Goal: Task Accomplishment & Management: Complete application form

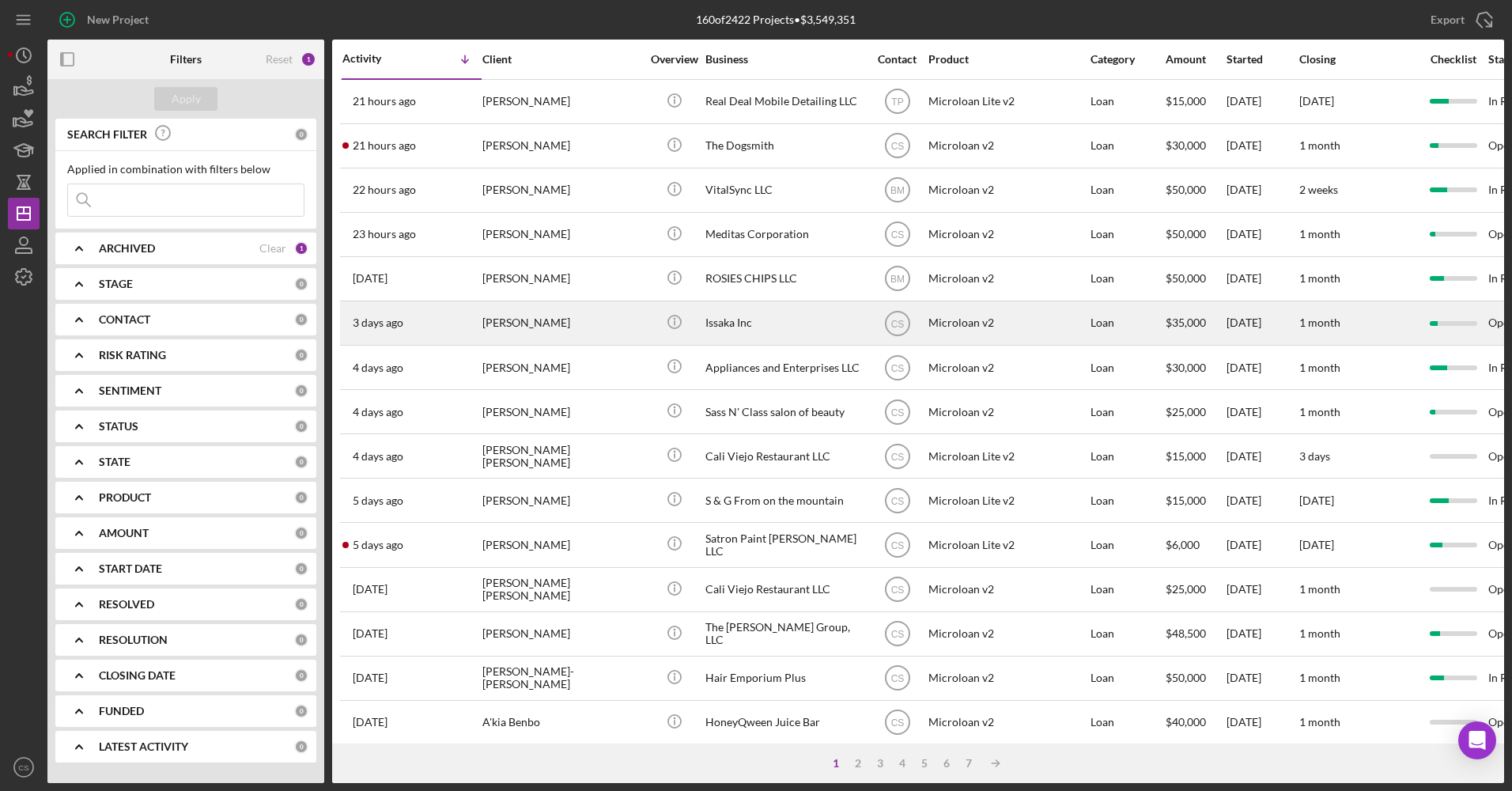
click at [632, 324] on div "[PERSON_NAME]" at bounding box center [561, 322] width 158 height 42
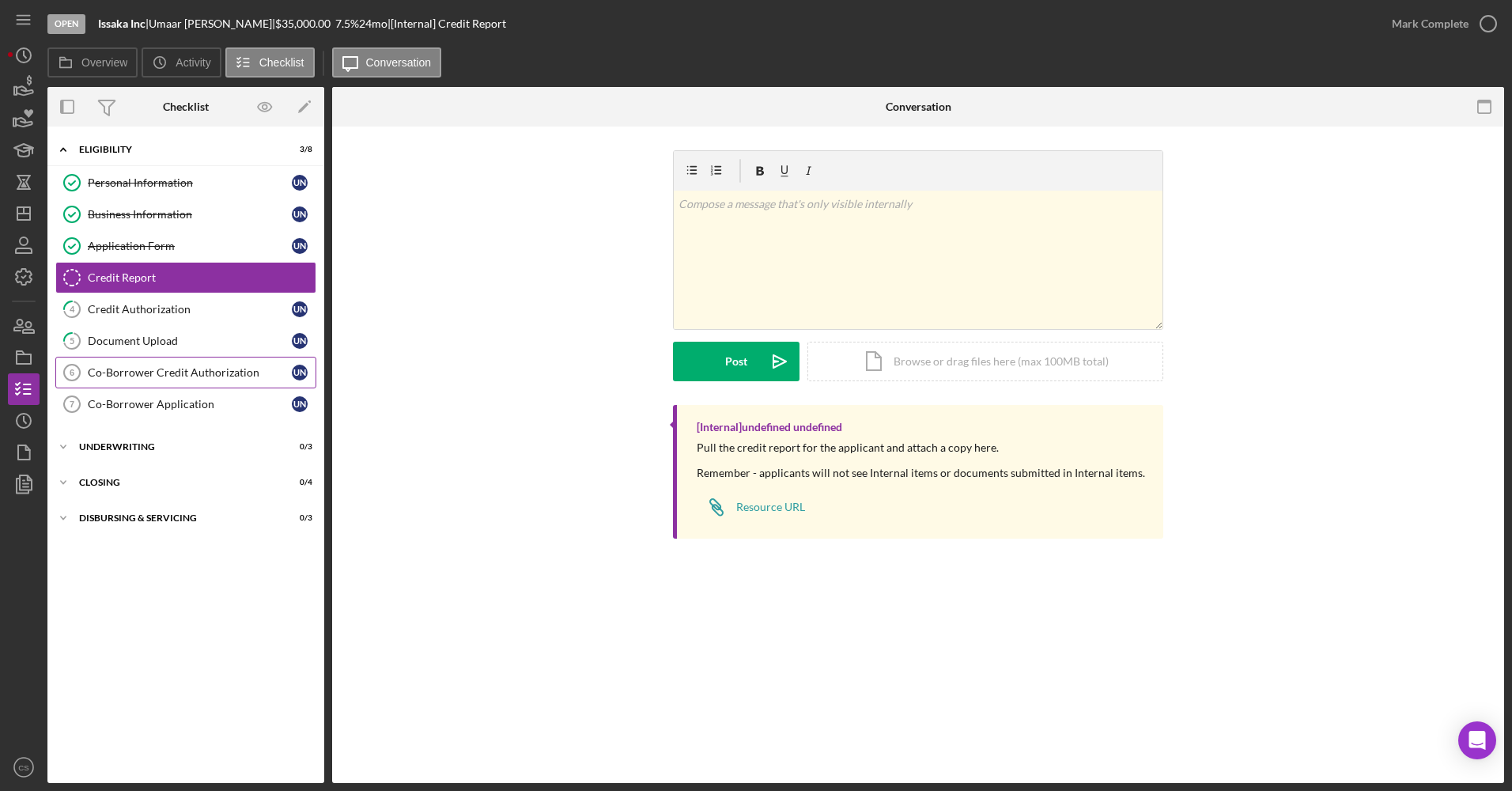
click at [166, 378] on div "Co-Borrower Credit Authorization" at bounding box center [190, 372] width 204 height 13
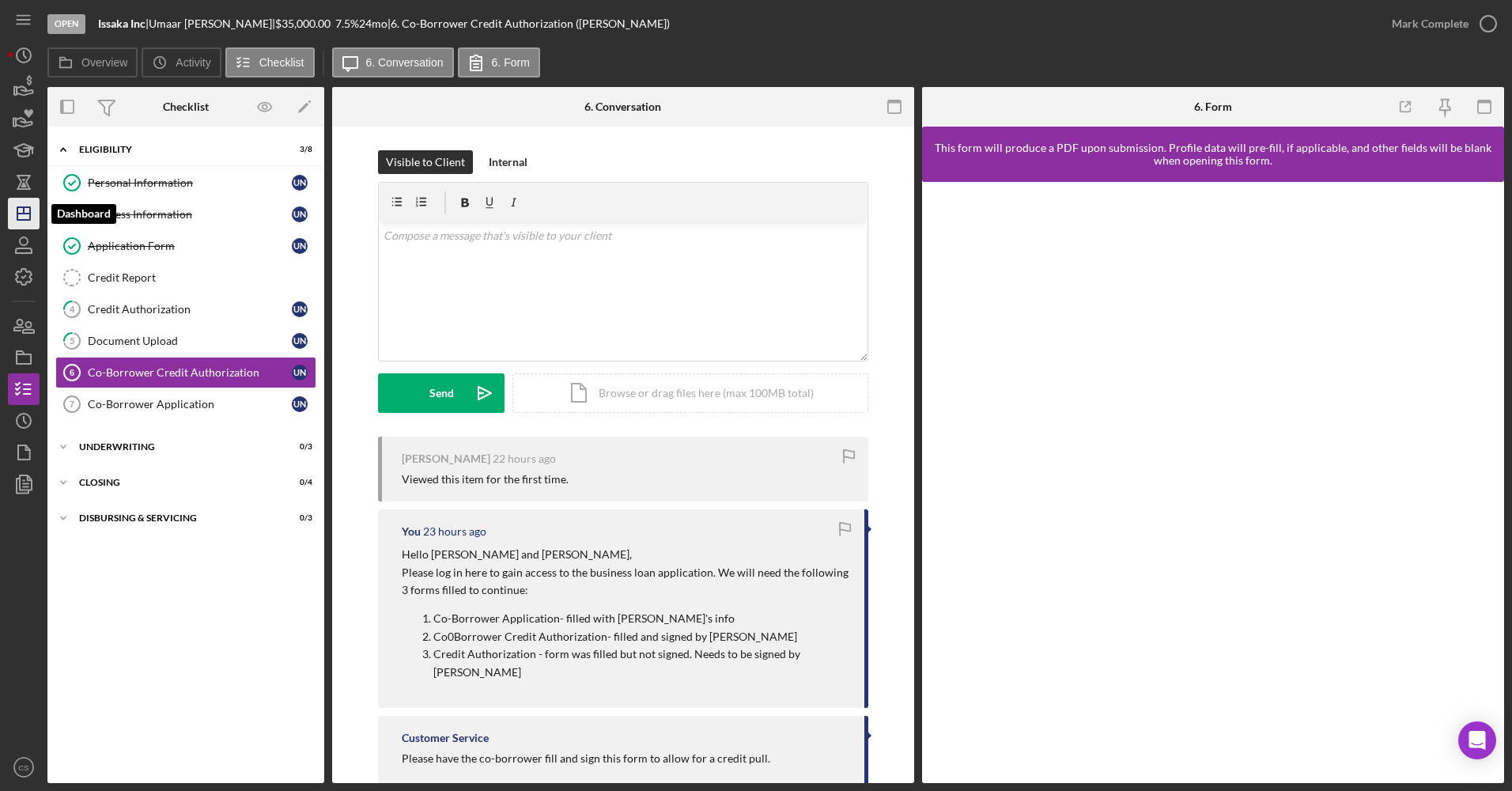
click at [23, 222] on icon "Icon/Dashboard" at bounding box center [24, 214] width 39 height 39
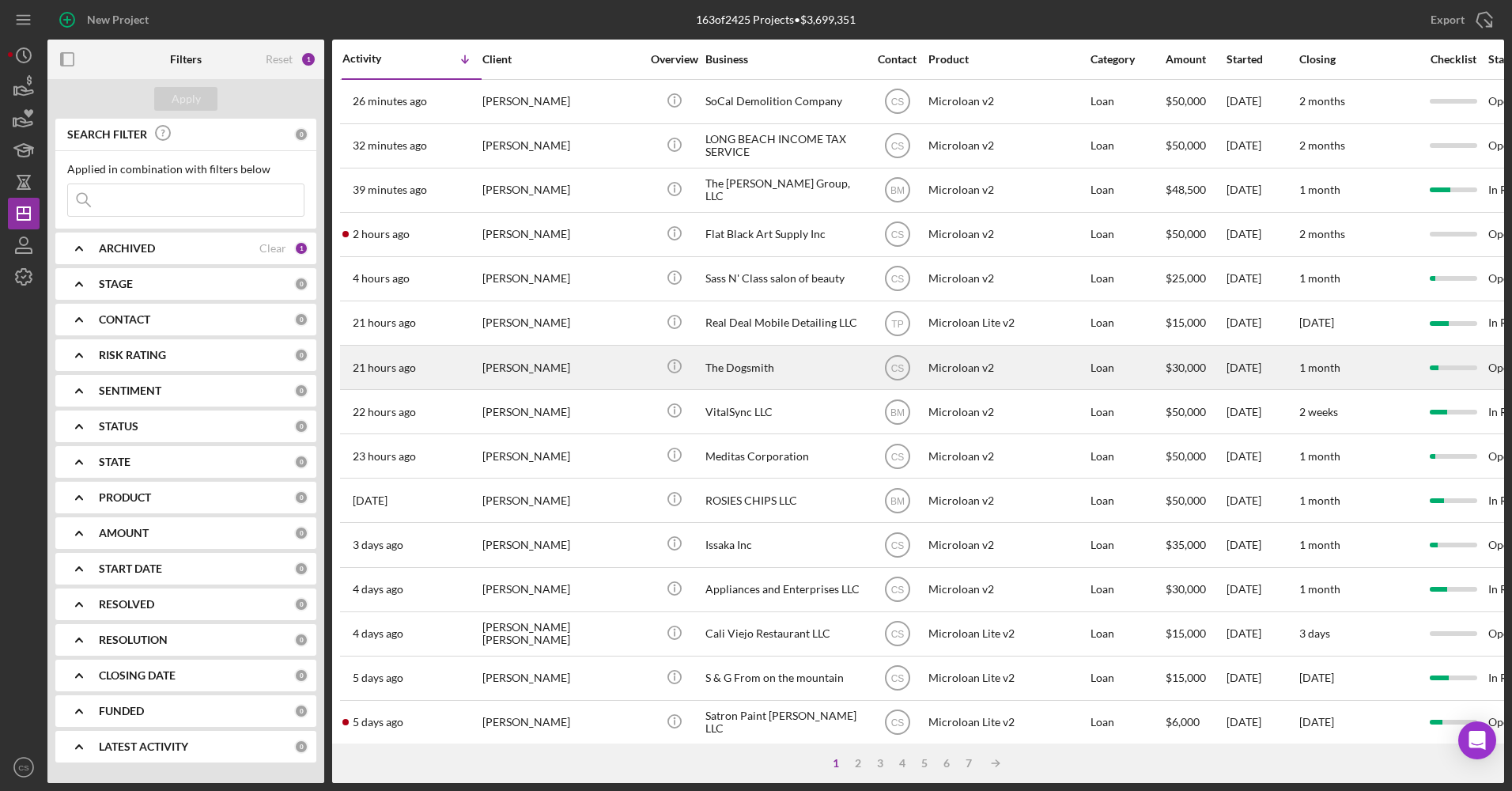
click at [782, 380] on div "The Dogsmith" at bounding box center [784, 367] width 158 height 42
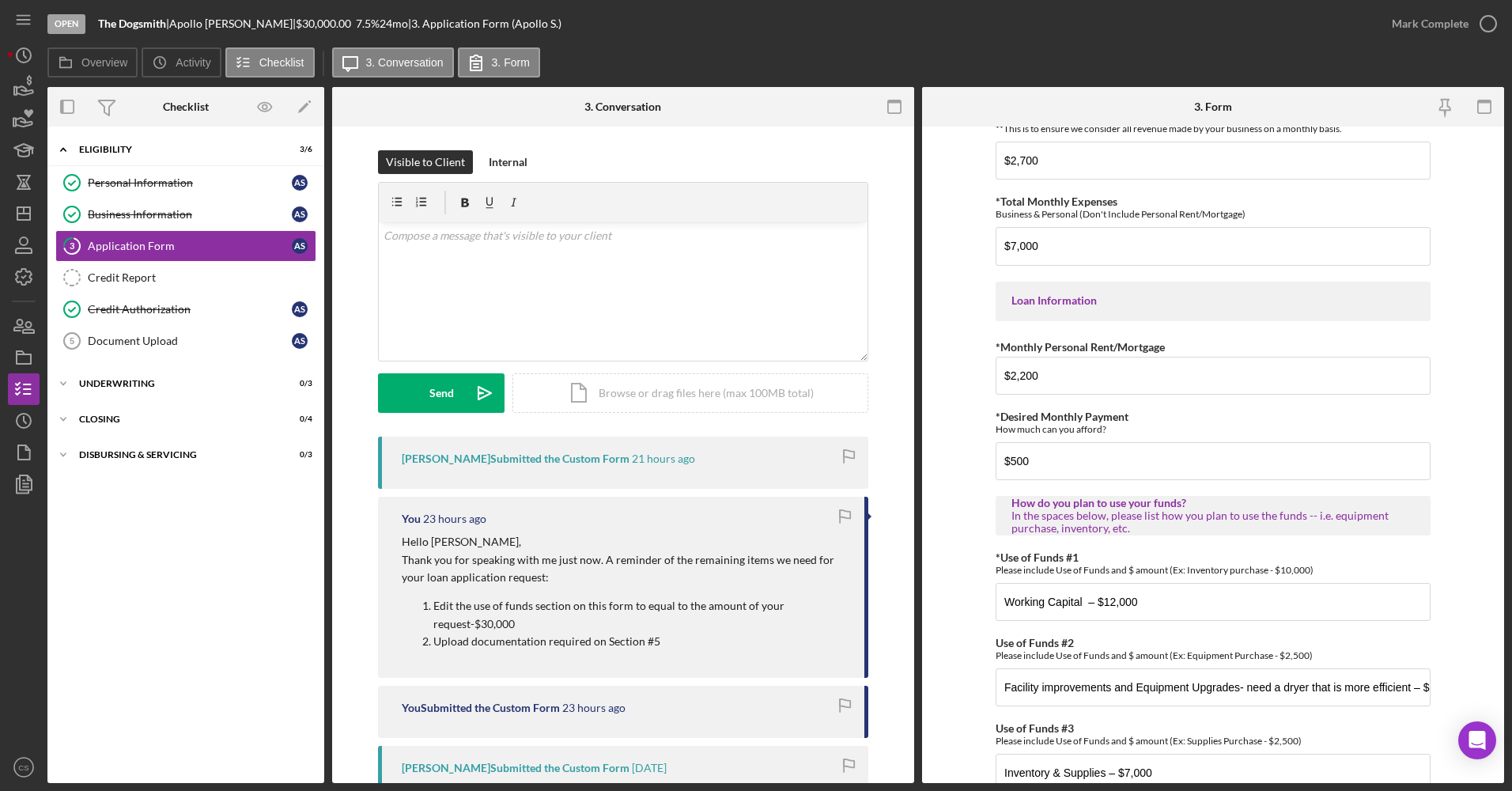
scroll to position [706, 0]
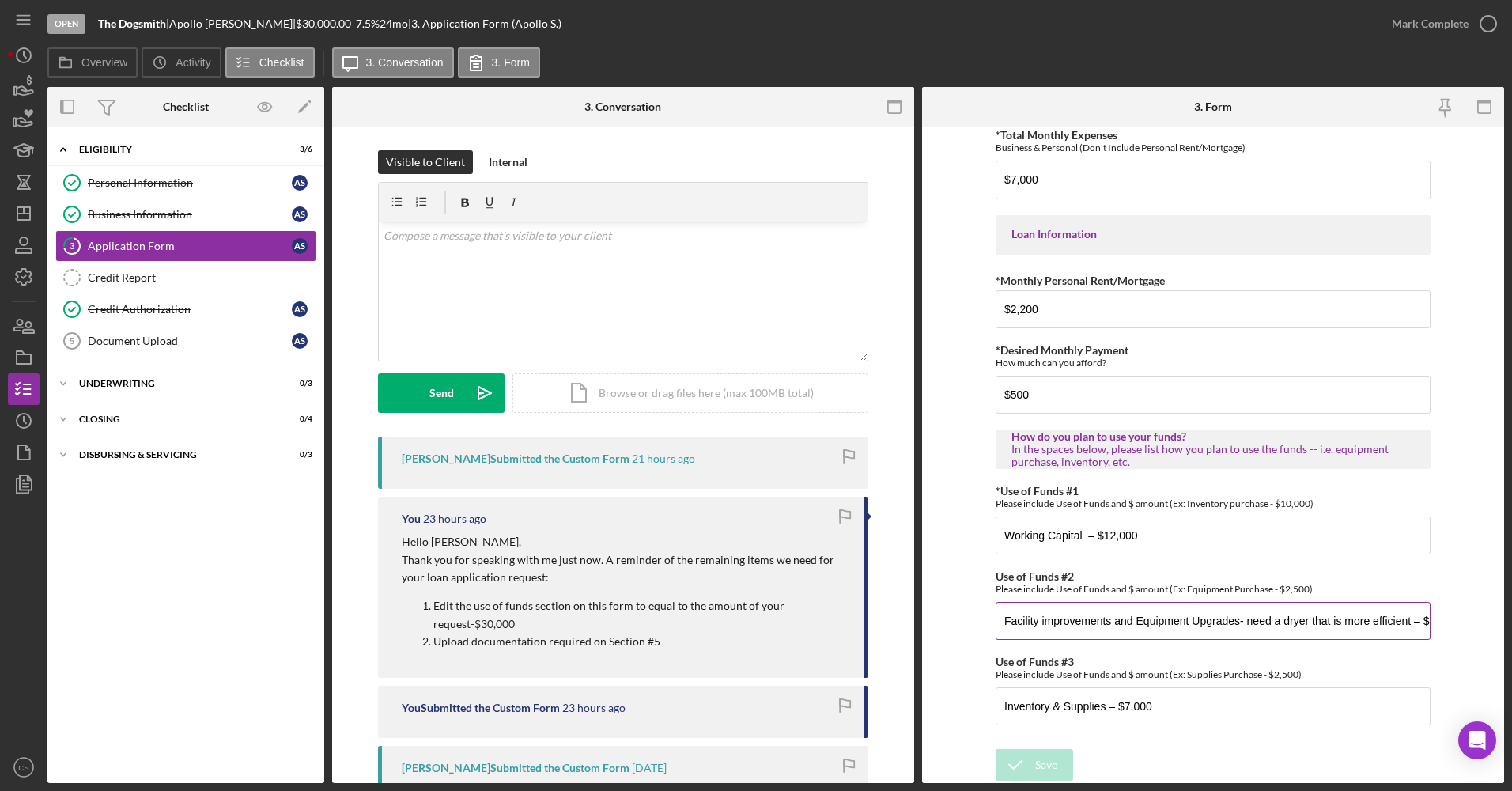
click at [1246, 623] on input "Facility improvements and Equipment Upgrades- need a dryer that is more efficie…" at bounding box center [1214, 620] width 435 height 38
click at [162, 352] on link "Document Upload 5 Document Upload A S" at bounding box center [185, 341] width 261 height 31
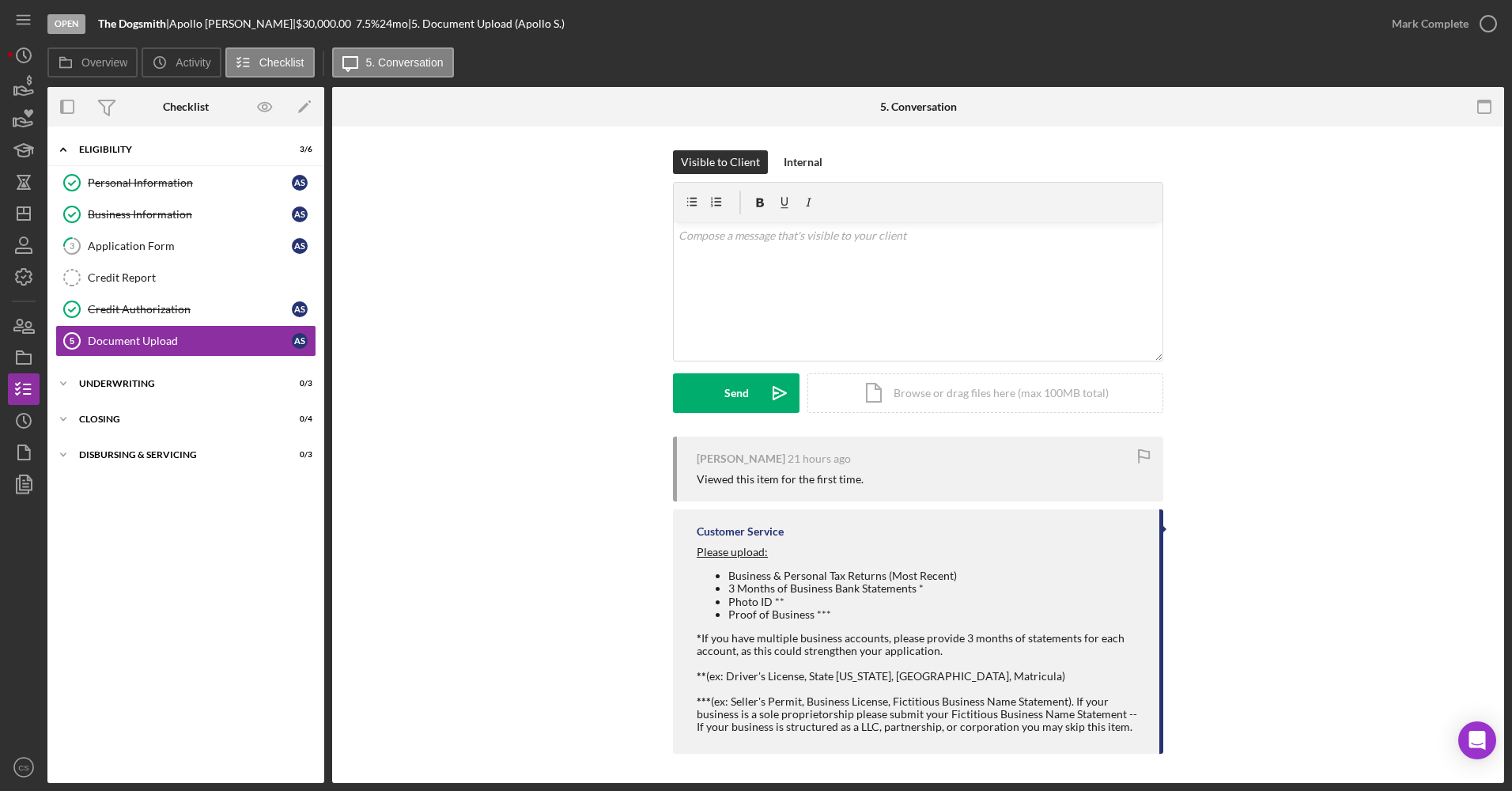
scroll to position [2, 0]
click at [133, 251] on div "Application Form" at bounding box center [190, 245] width 204 height 13
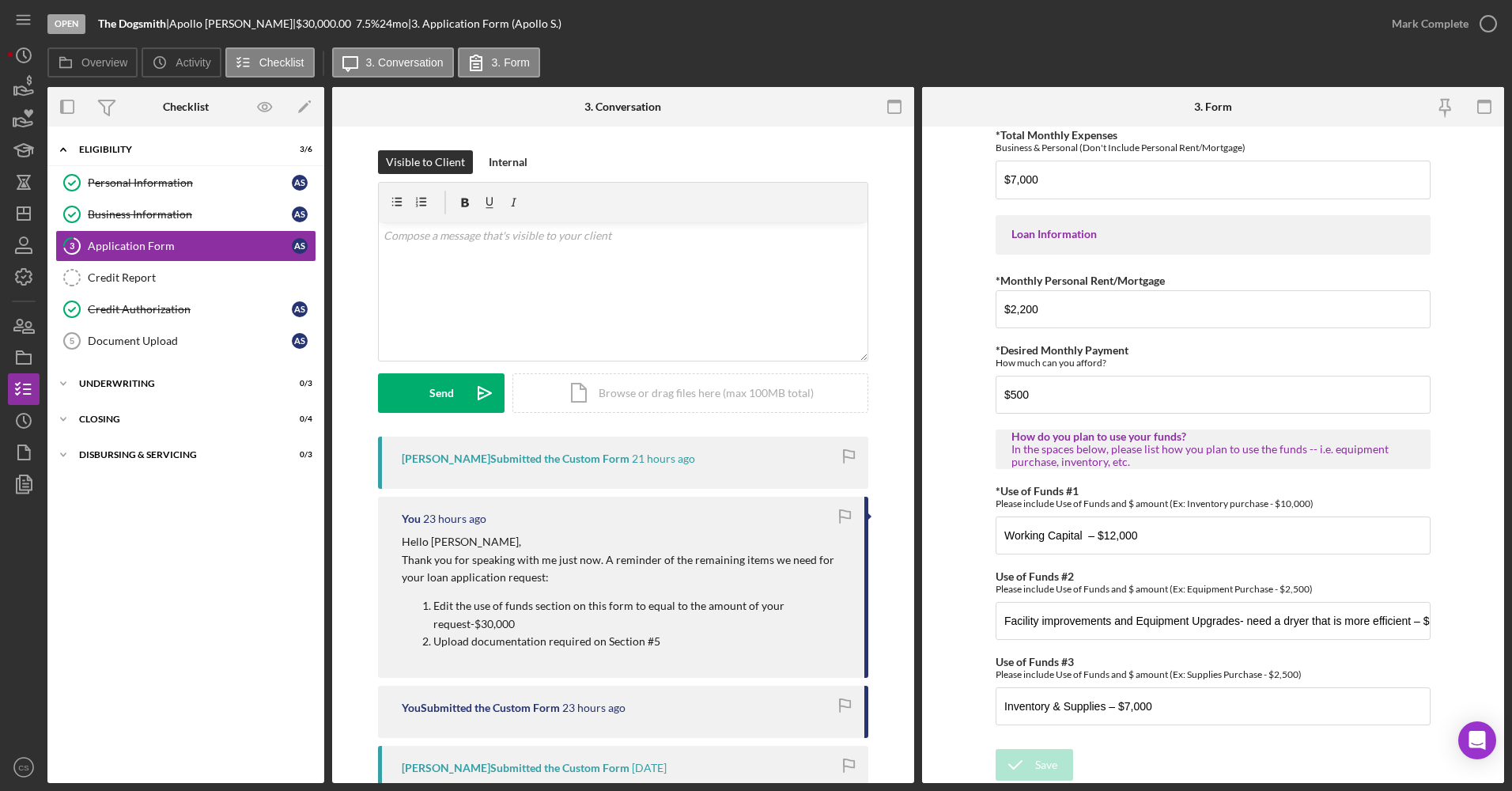
scroll to position [706, 0]
drag, startPoint x: 1160, startPoint y: 535, endPoint x: 938, endPoint y: 559, distance: 223.3
click at [938, 559] on form "*Applicant Personal Phone Number [PHONE_NUMBER] *How did you hear about us? Nam…" at bounding box center [1214, 455] width 582 height 657
click at [664, 288] on div "v Color teal Color pink Remove color Add row above Add row below Add column bef…" at bounding box center [623, 291] width 489 height 138
click at [1178, 612] on input "Facility improvements and Equipment Upgrades- need a dryer that is more efficie…" at bounding box center [1214, 620] width 435 height 38
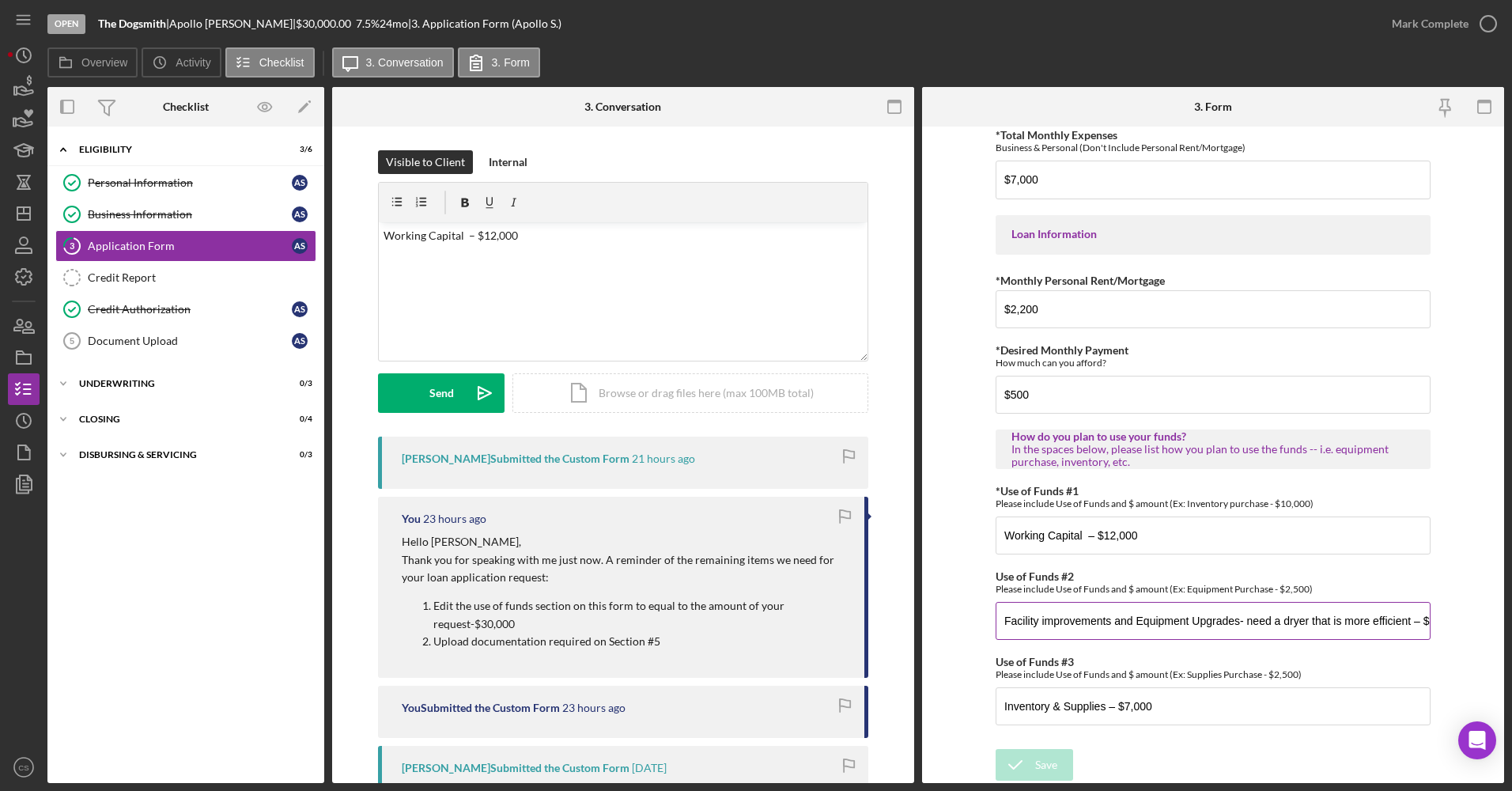
click at [1178, 612] on input "Facility improvements and Equipment Upgrades- need a dryer that is more efficie…" at bounding box center [1214, 620] width 435 height 38
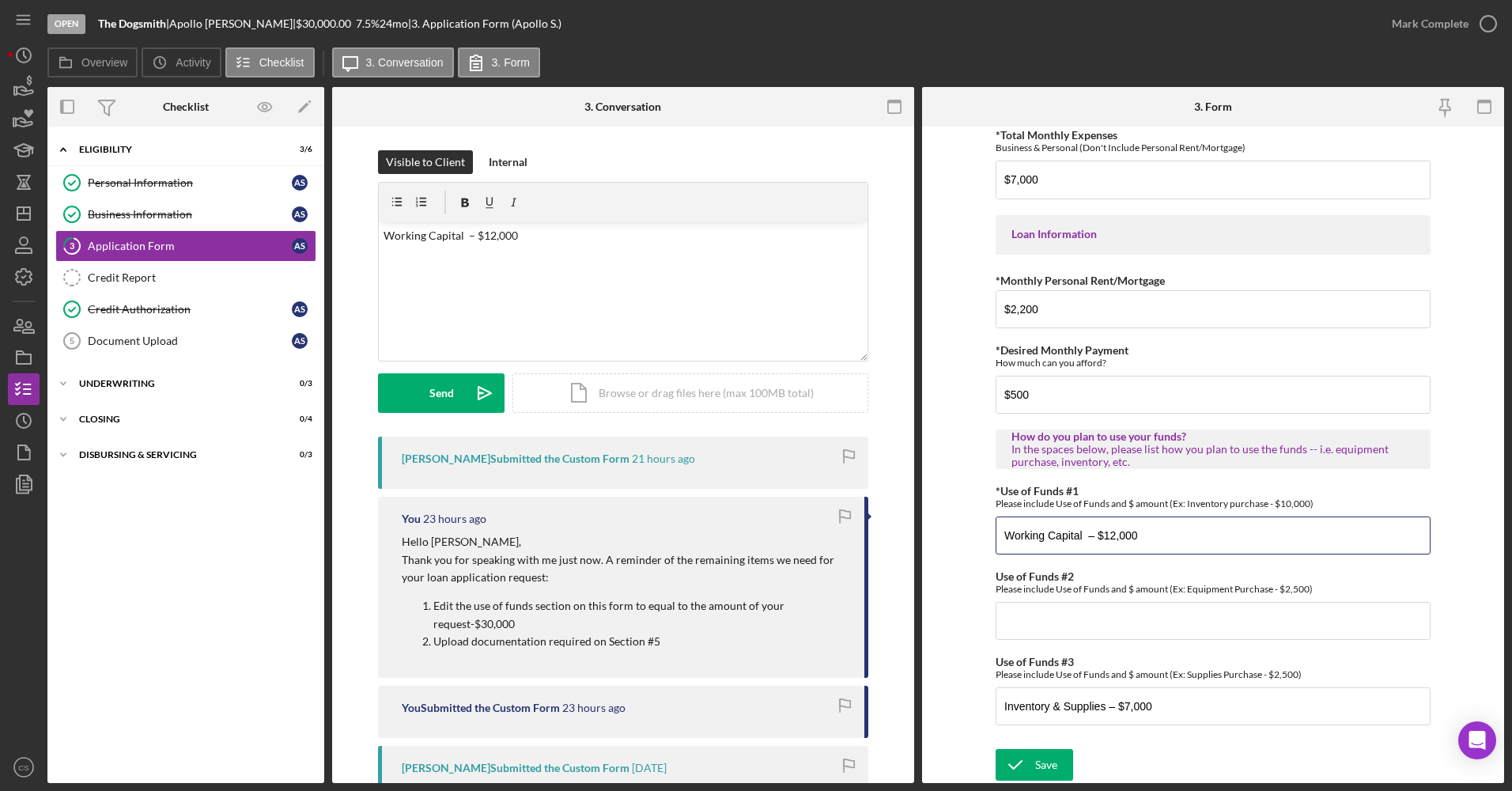
drag, startPoint x: 1154, startPoint y: 521, endPoint x: 855, endPoint y: 545, distance: 300.0
click at [856, 545] on div "Overview Internal Workflow Stage Open Icon/Dropdown Arrow Archive (can unarchiv…" at bounding box center [776, 435] width 1457 height 696
paste input "Facility improvements and Equipment Upgrades- need a dryer that is more efficie…"
type input "Facility improvements and Equipment Upgrades- need a dryer that is more efficie…"
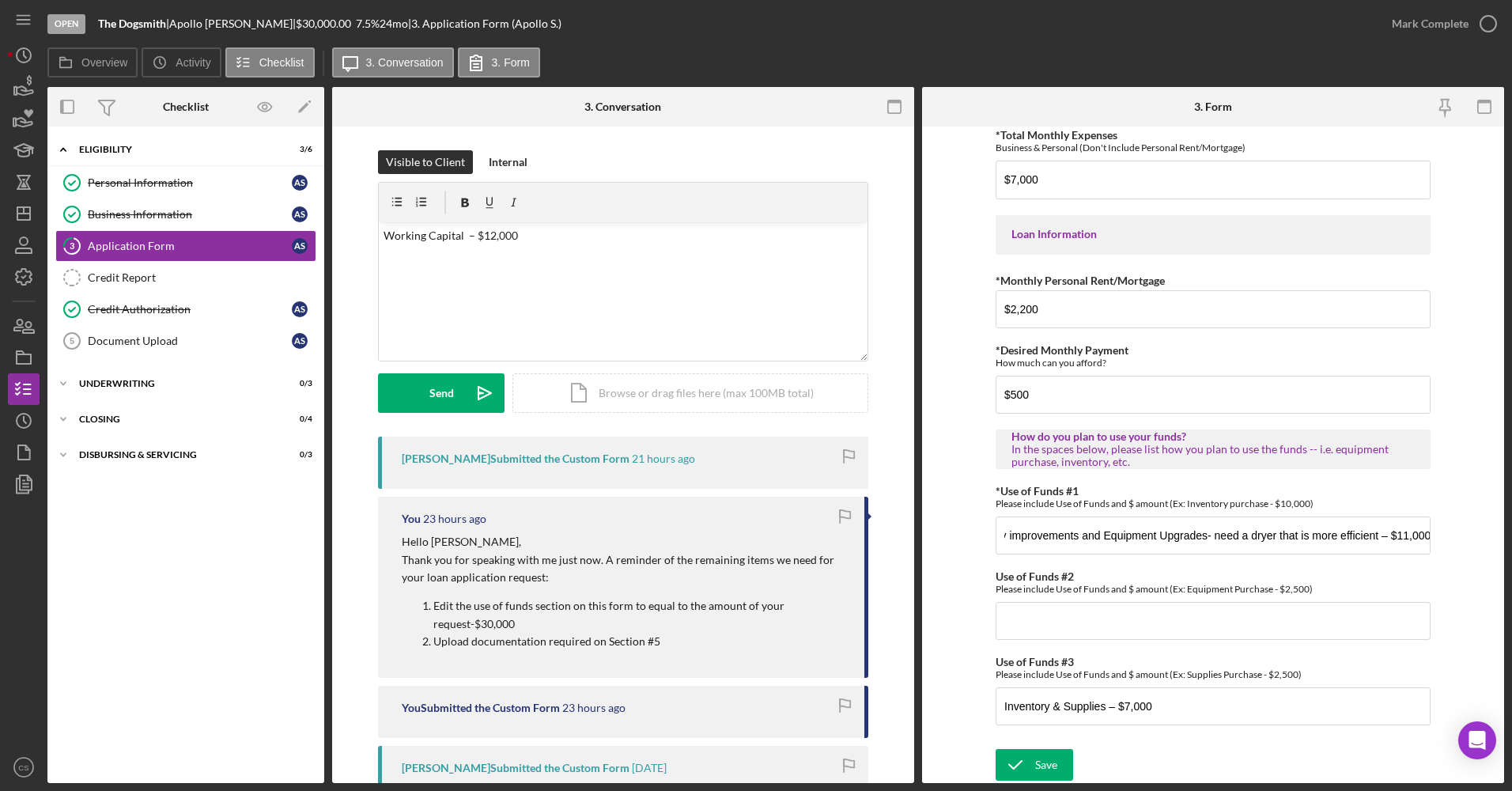
scroll to position [0, 0]
drag, startPoint x: 538, startPoint y: 260, endPoint x: 289, endPoint y: 270, distance: 249.2
click at [289, 270] on div "Overview Internal Workflow Stage Open Icon/Dropdown Arrow Archive (can unarchiv…" at bounding box center [776, 435] width 1457 height 696
copy p "Working Capital – $12,000"
click at [1066, 616] on input "Use of Funds #2" at bounding box center [1214, 620] width 435 height 38
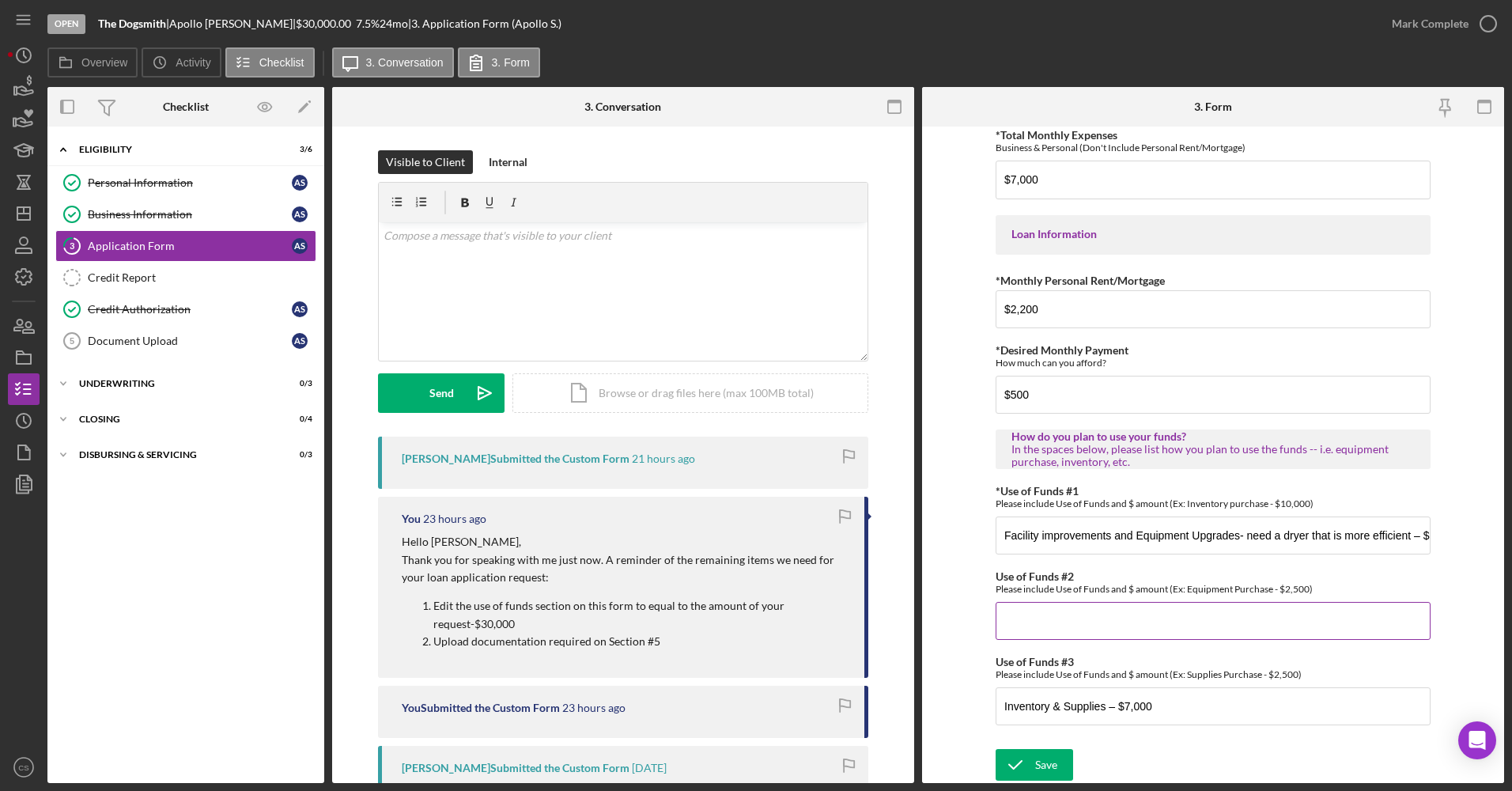
paste input "Working Capital – $12,000"
type input "Working Capital – $12,000"
click at [1045, 772] on div "Save" at bounding box center [1046, 765] width 23 height 31
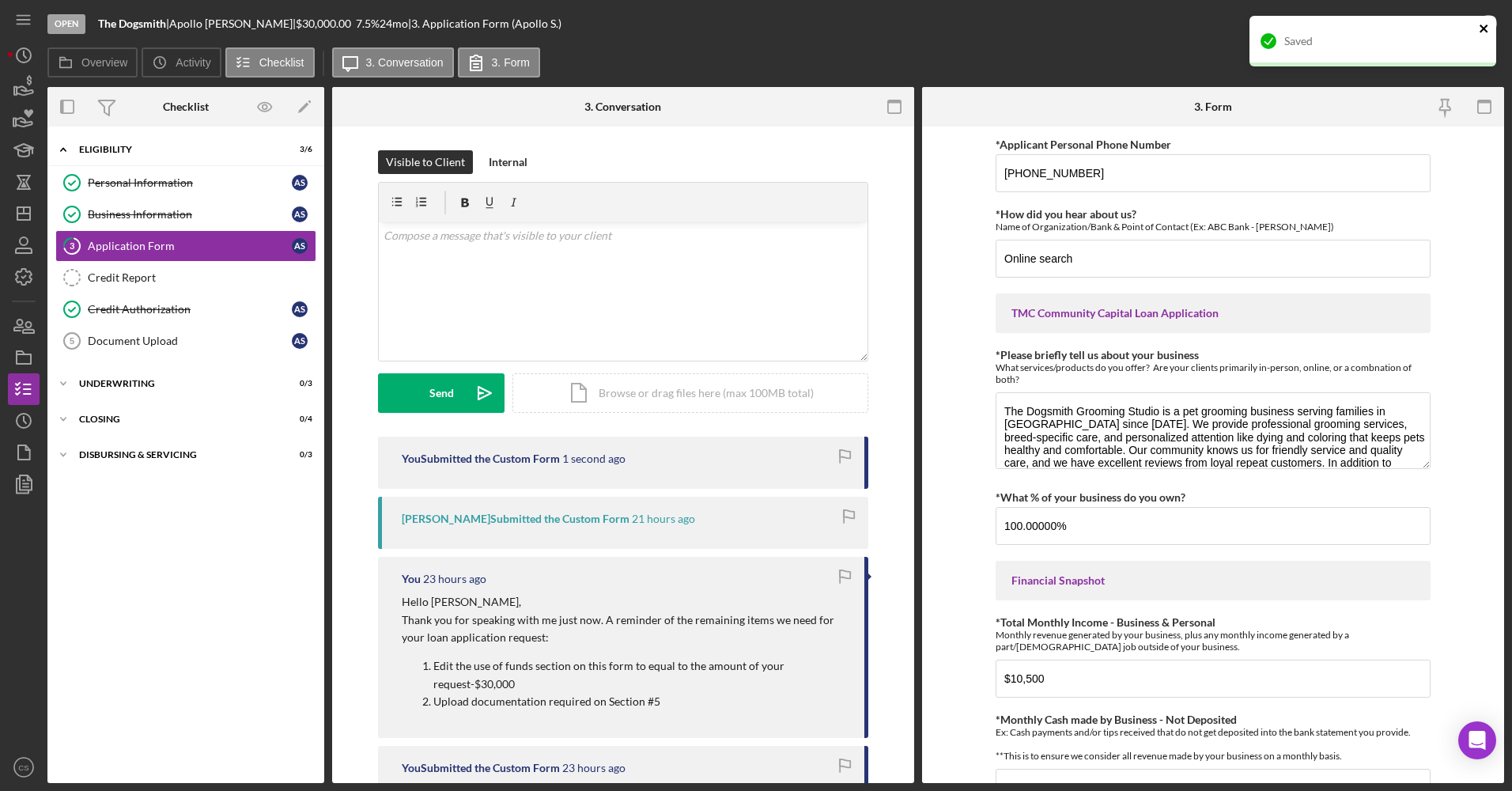
click at [1480, 28] on icon "close" at bounding box center [1485, 28] width 11 height 13
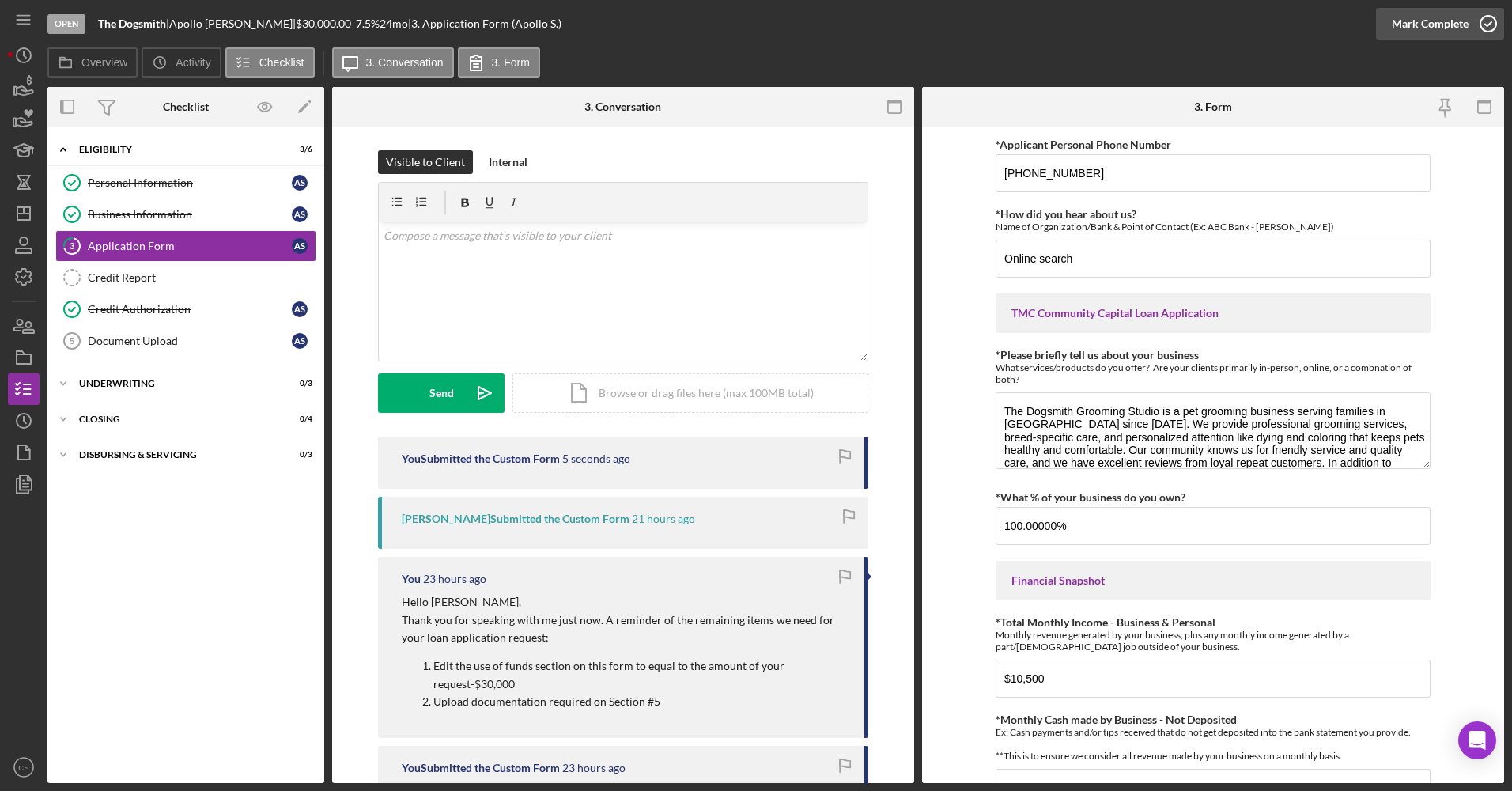
click at [1400, 26] on div "Mark Complete" at bounding box center [1431, 24] width 76 height 31
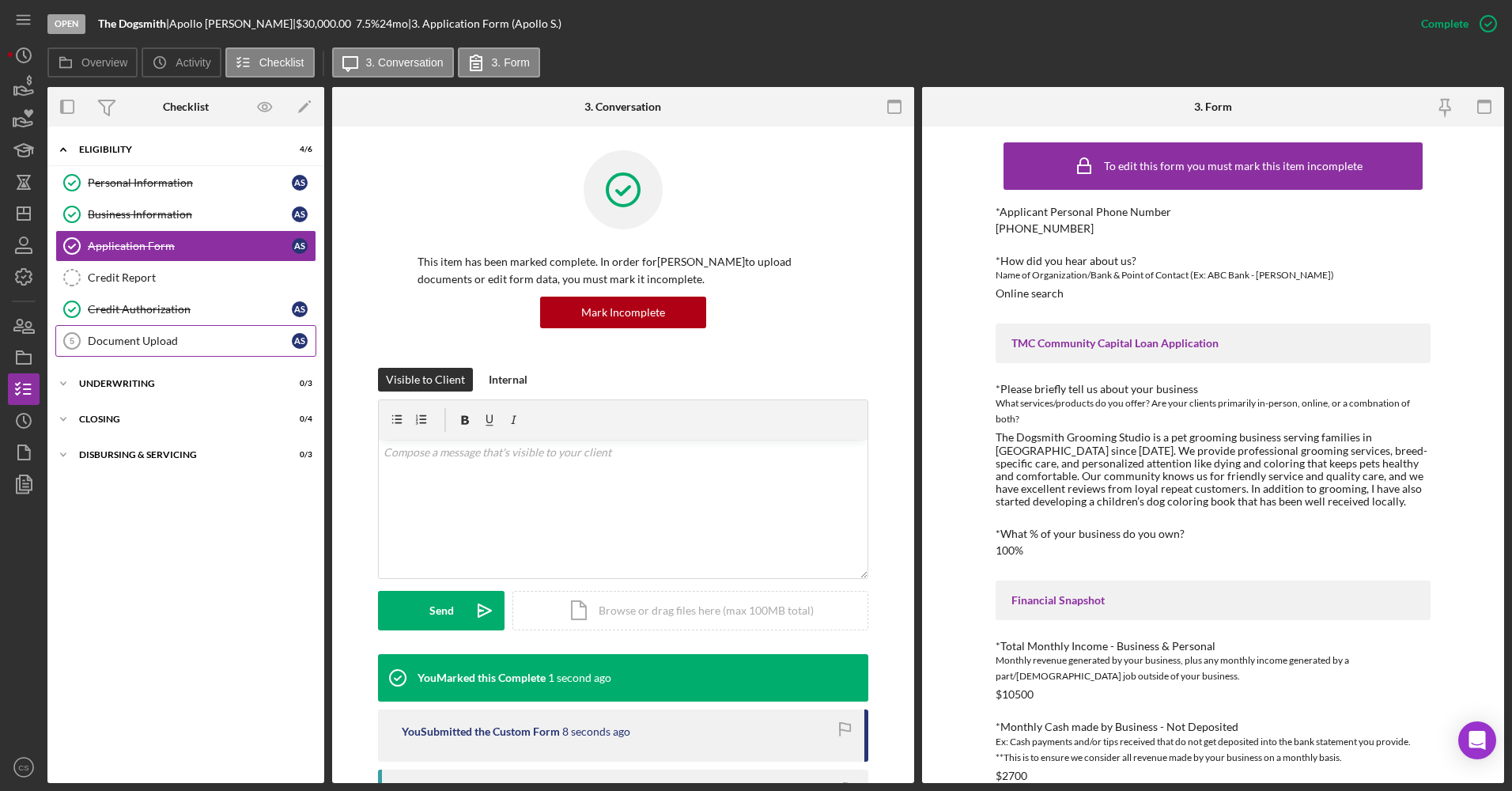
click at [170, 334] on div "Document Upload" at bounding box center [190, 340] width 204 height 13
